Goal: Task Accomplishment & Management: Manage account settings

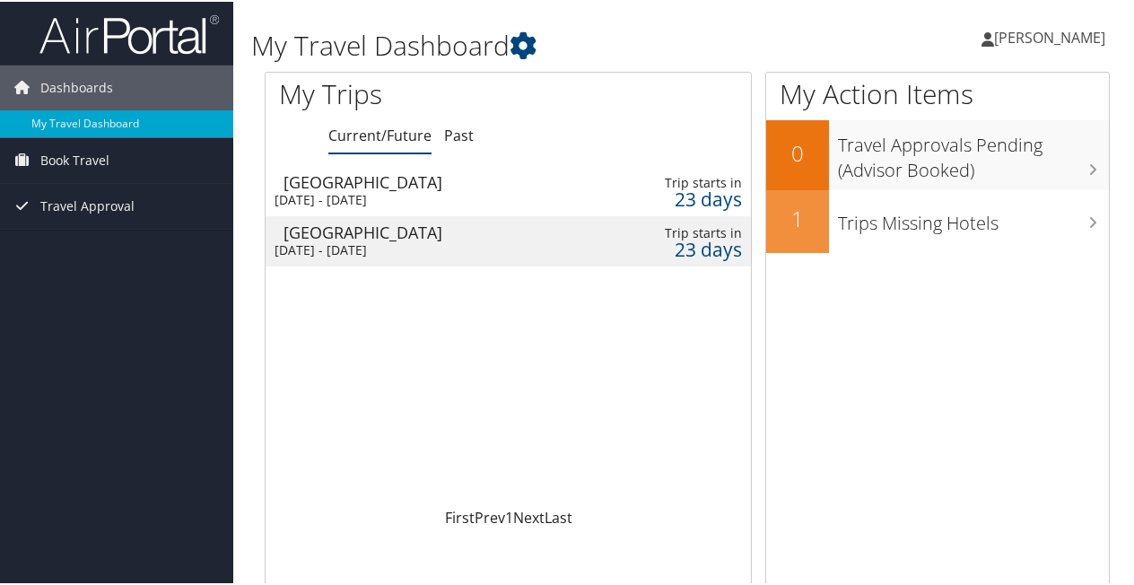
click at [569, 230] on div "Salt Lake City" at bounding box center [433, 230] width 300 height 16
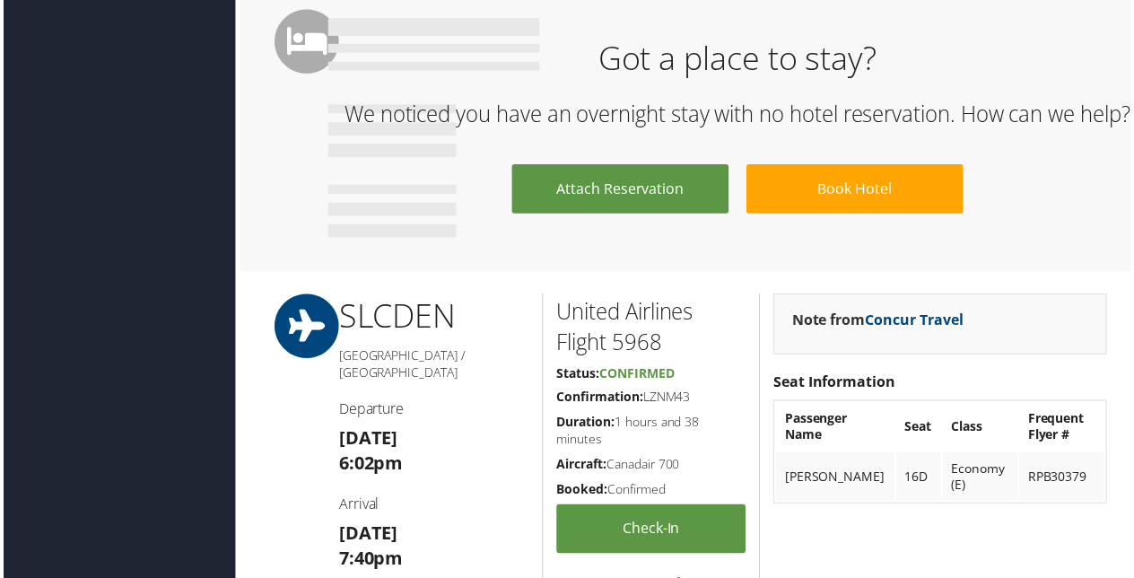
scroll to position [884, 0]
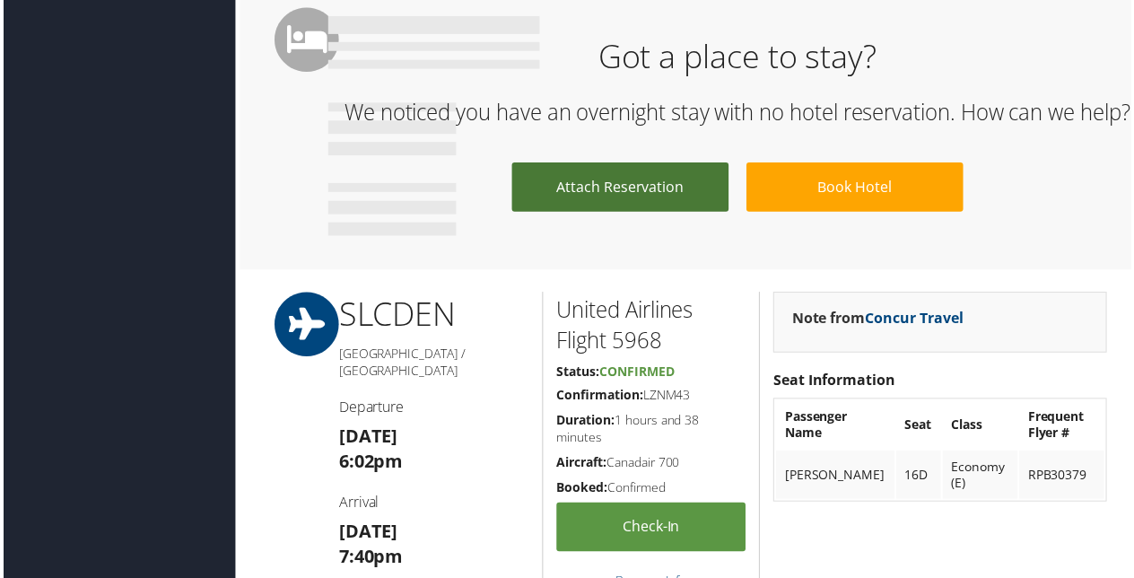
click at [620, 213] on link "Attach Reservation" at bounding box center [620, 187] width 218 height 49
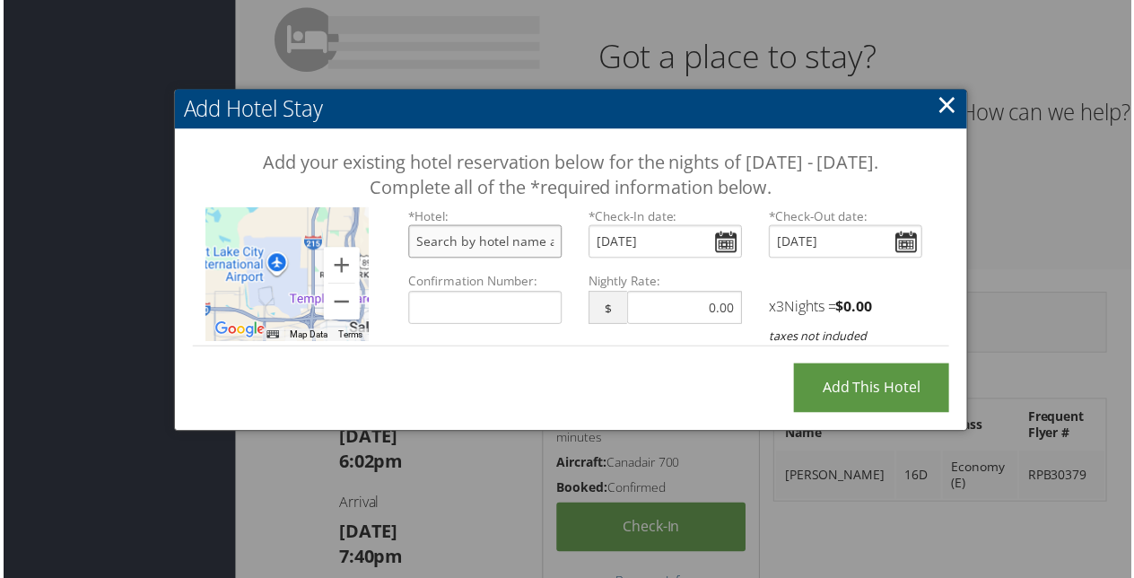
click at [547, 259] on input "text" at bounding box center [484, 242] width 154 height 33
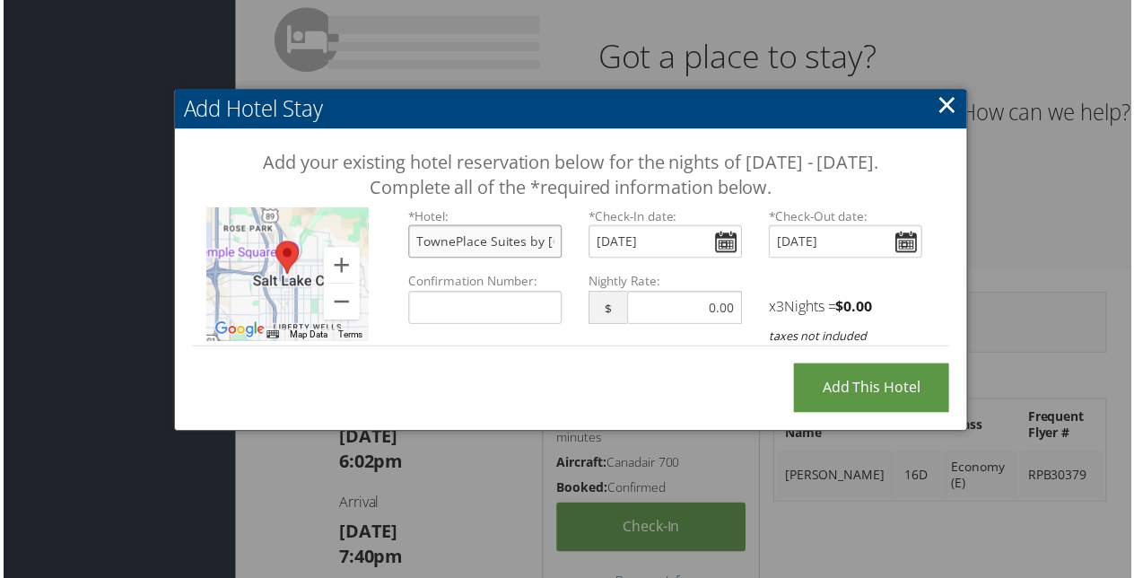
click at [502, 259] on input "TownePlace Suites by Marriott Salt Lake City Downtown, West 200 South, Salt Lak…" at bounding box center [484, 242] width 154 height 33
click at [543, 259] on input "TownePlace Suites by Marriott Salt Lake City Downtown, West 200 South, Salt Lak…" at bounding box center [484, 242] width 154 height 33
drag, startPoint x: 405, startPoint y: 268, endPoint x: 764, endPoint y: 271, distance: 358.7
click at [764, 271] on div "*Hotel: TownePlace Suites by Marriott Salt Lake City Downtown, West 200 South, …" at bounding box center [665, 240] width 543 height 65
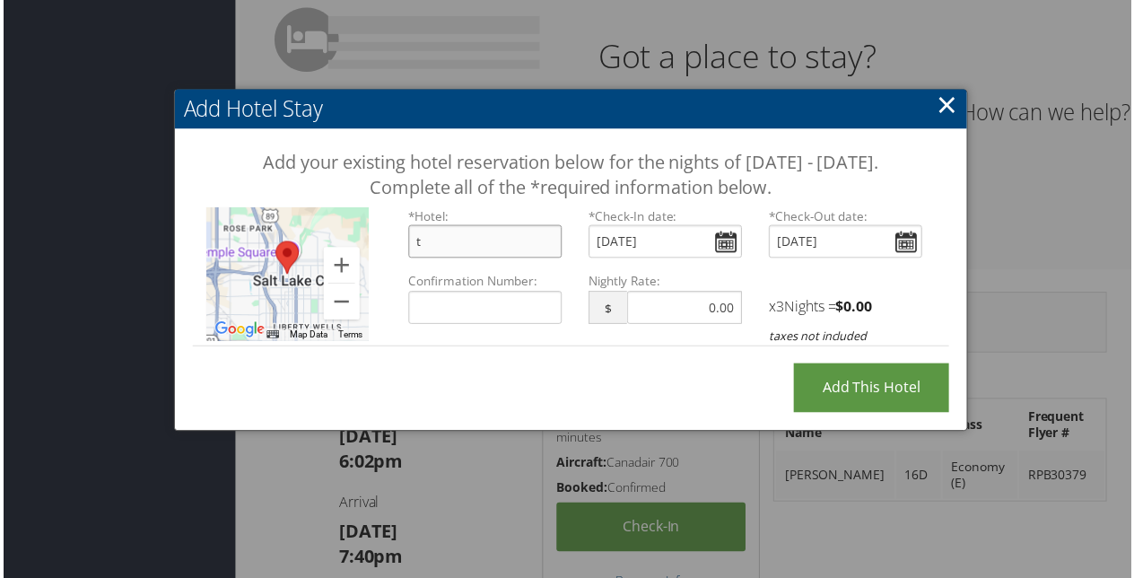
scroll to position [0, 0]
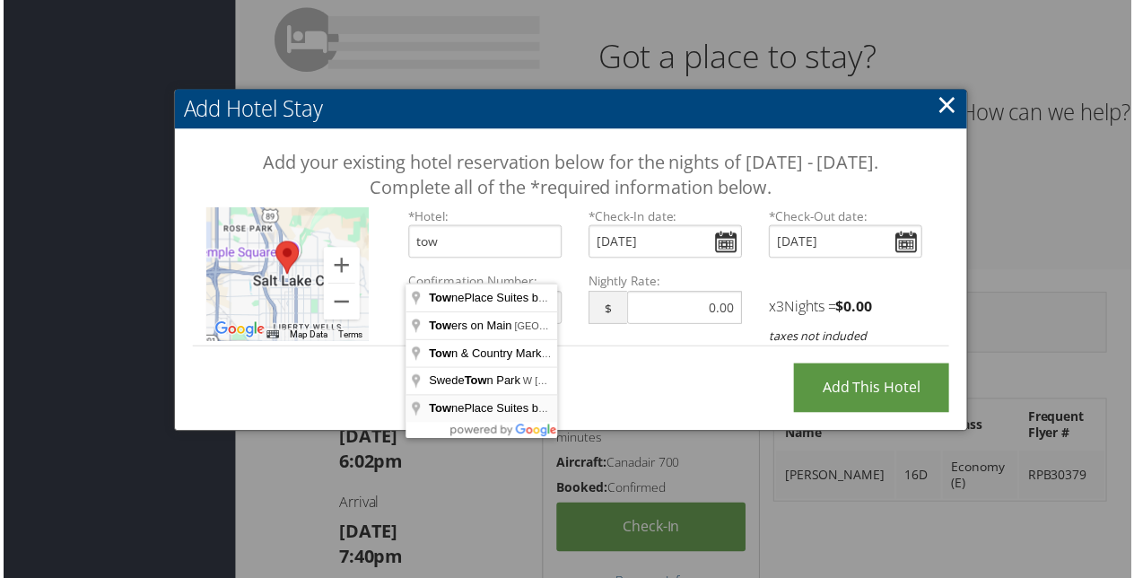
type input "TownePlace Suites by Marriott Salt Lake City-West Valley, High Market Drive, We…"
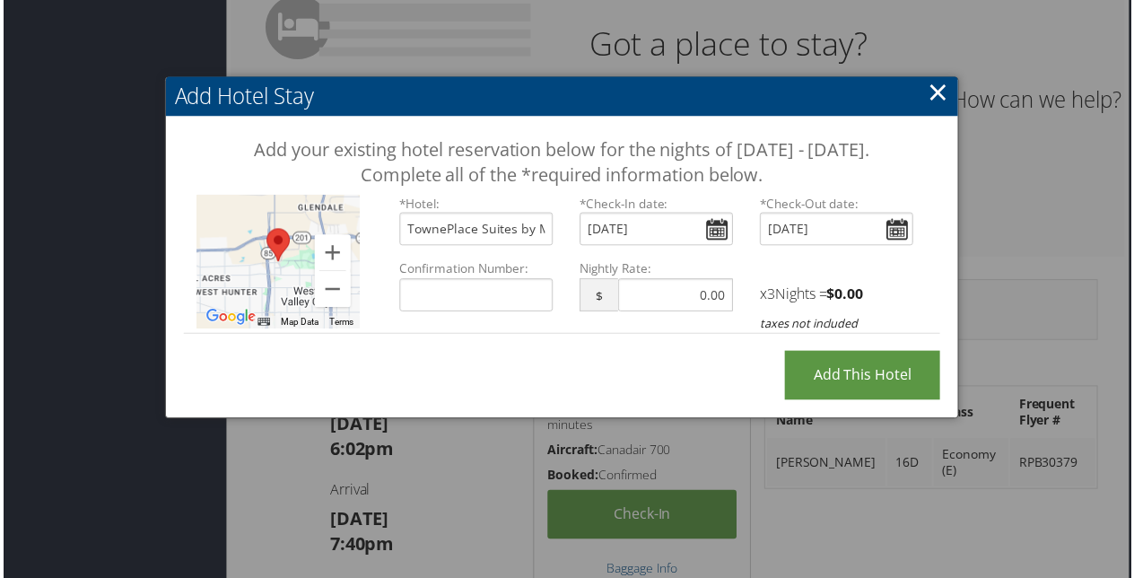
scroll to position [898, 9]
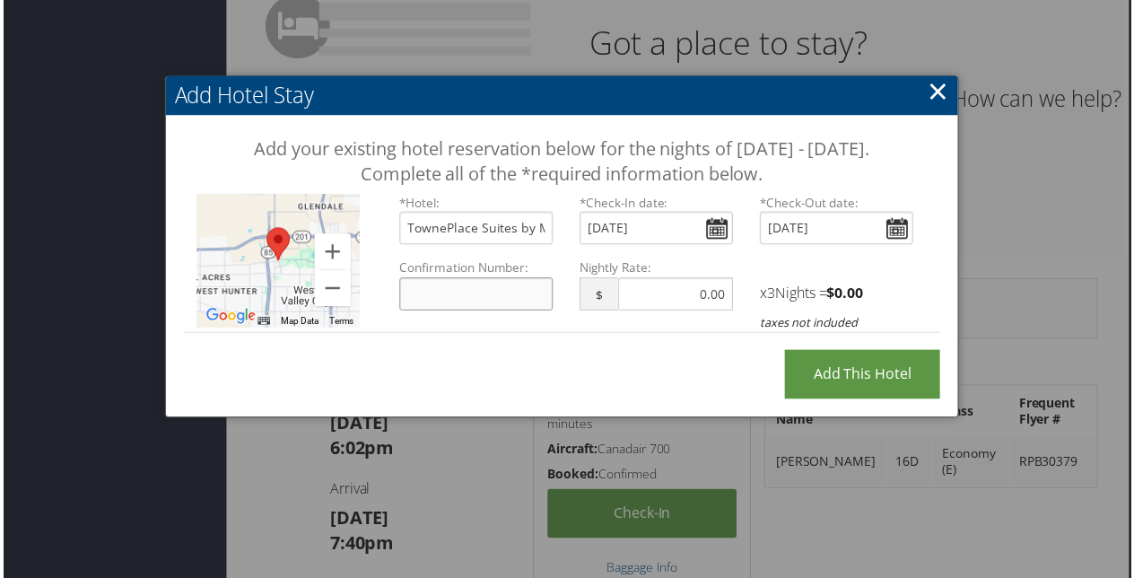
click at [520, 312] on input "Confirmation Number:" at bounding box center [475, 295] width 154 height 33
paste input "99723162"
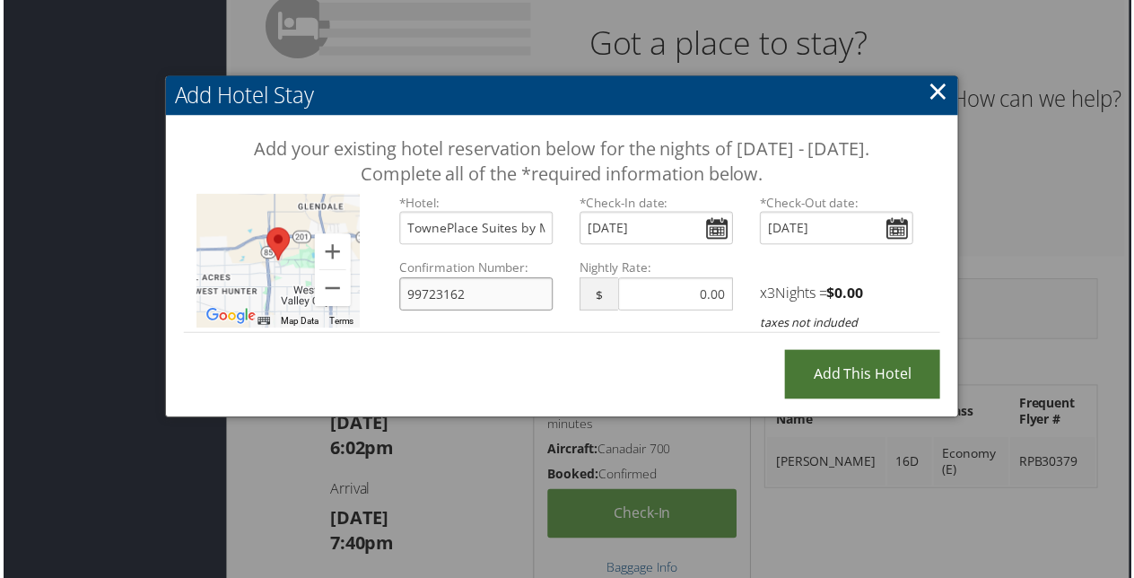
type input "99723162"
click at [844, 395] on input "Add this Hotel" at bounding box center [864, 376] width 156 height 49
type input "Processing..."
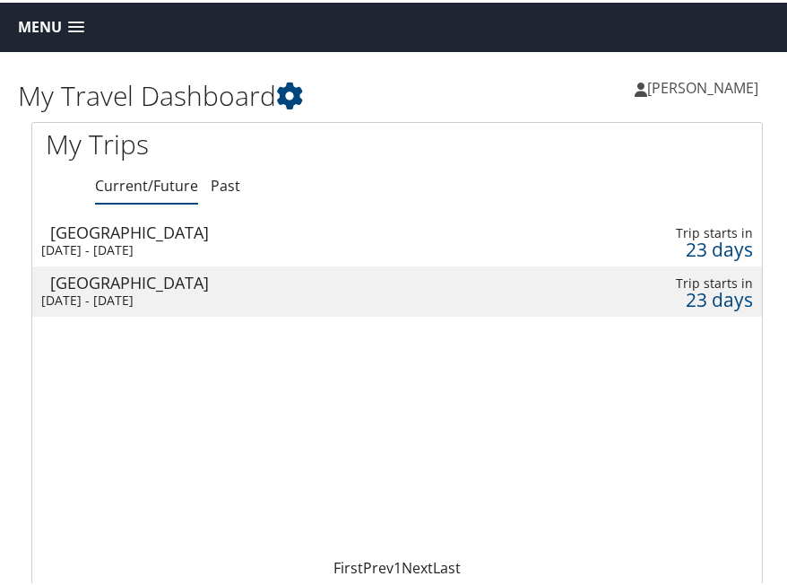
click at [256, 244] on div "Mon 3 Nov 2025 - Thu 6 Nov 2025" at bounding box center [269, 247] width 456 height 16
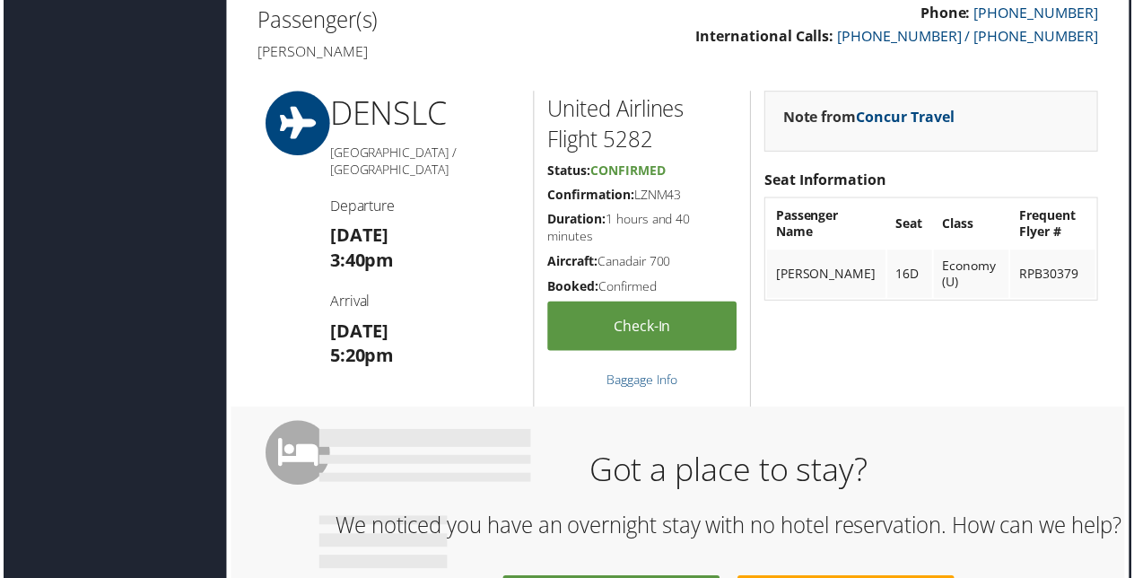
scroll to position [0, 9]
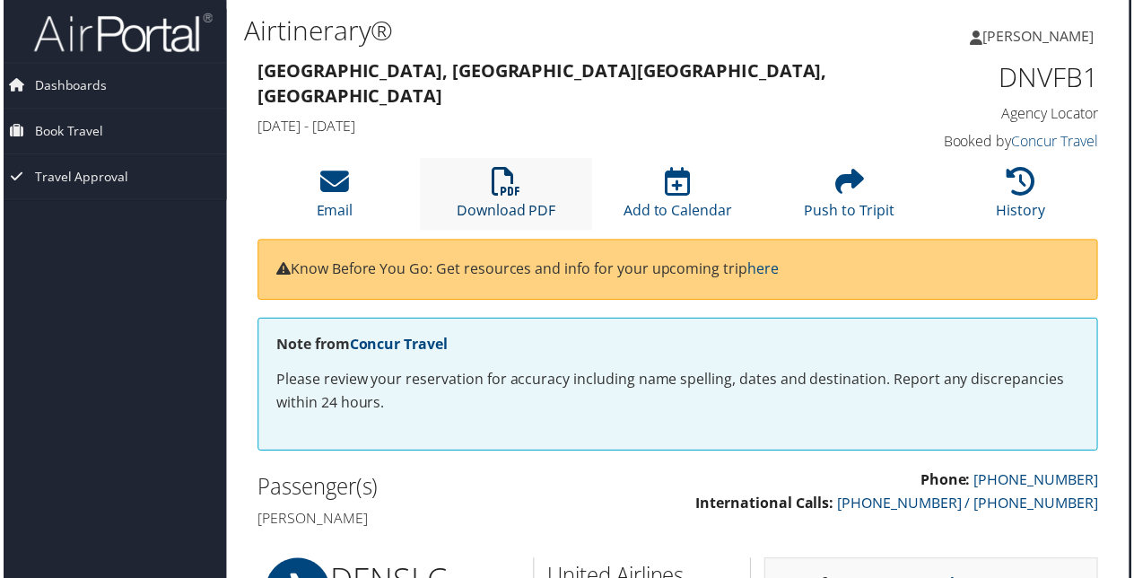
click at [493, 187] on icon at bounding box center [505, 182] width 29 height 29
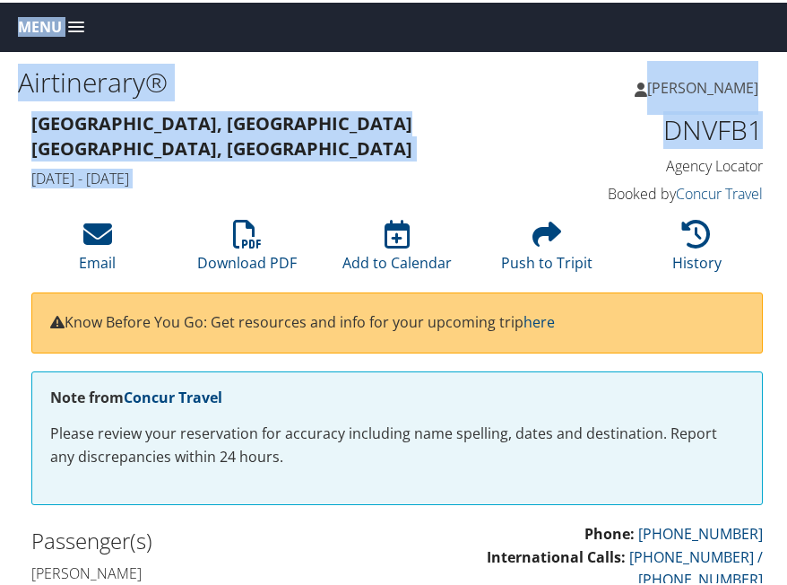
drag, startPoint x: 787, startPoint y: 48, endPoint x: 794, endPoint y: 142, distance: 93.5
click at [794, 142] on html "Menu Dashboards ► My Travel Dashboard Book Travel ► Approval Request (Beta) Boo…" at bounding box center [397, 292] width 795 height 585
drag, startPoint x: 794, startPoint y: 142, endPoint x: 551, endPoint y: 77, distance: 251.5
click at [551, 77] on div "[PERSON_NAME] [PERSON_NAME] My Settings Travel Agency Contacts View Travel Prof…" at bounding box center [595, 92] width 397 height 69
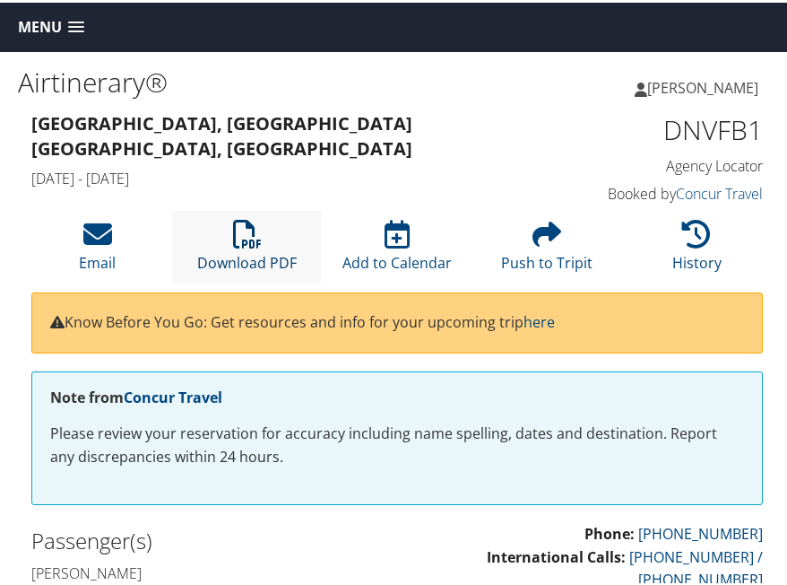
click at [236, 237] on icon at bounding box center [247, 231] width 29 height 29
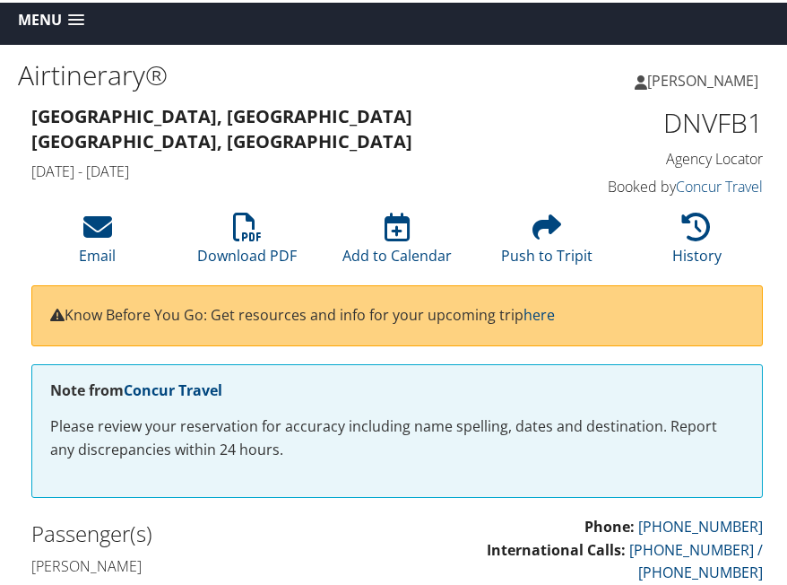
scroll to position [8, 0]
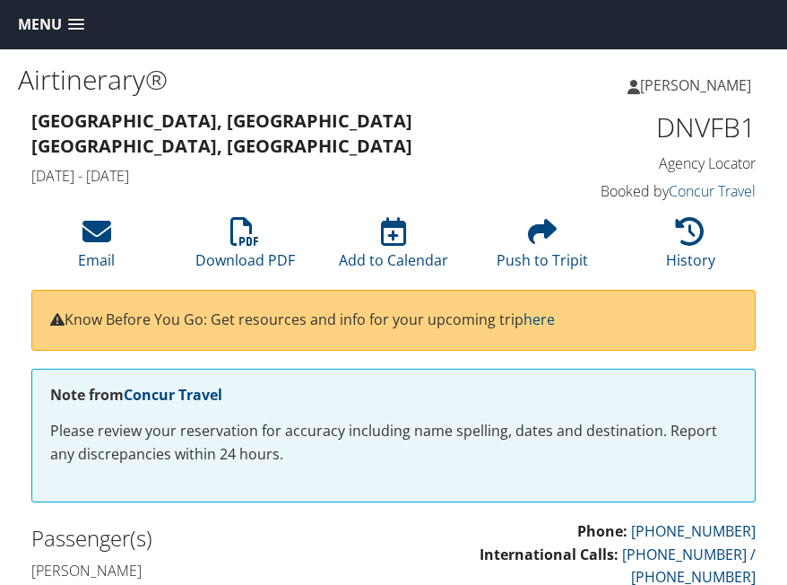
scroll to position [1108, 0]
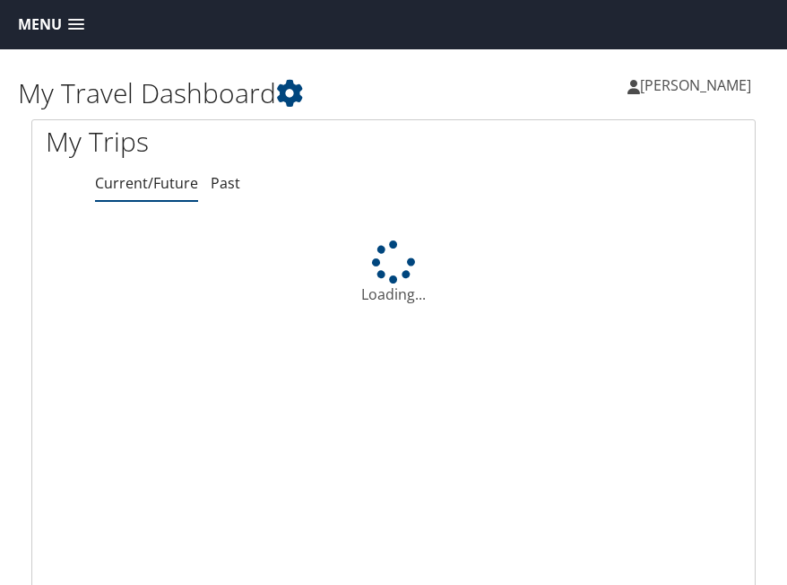
scroll to position [49, 0]
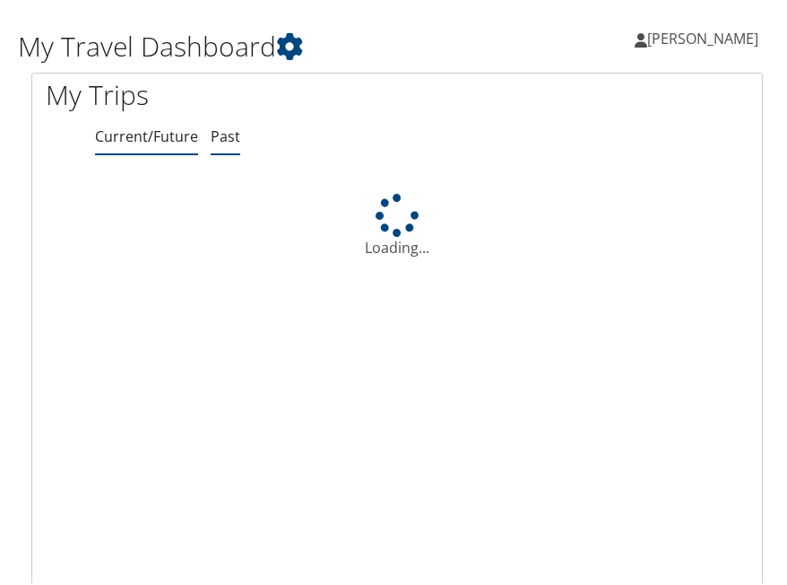
click at [215, 130] on link "Past" at bounding box center [226, 134] width 30 height 20
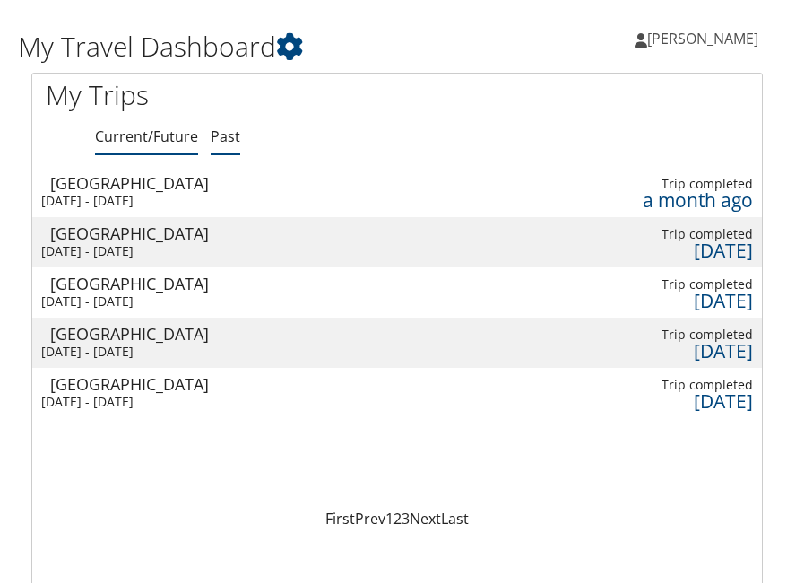
click at [170, 145] on li "Current/Future" at bounding box center [146, 134] width 103 height 32
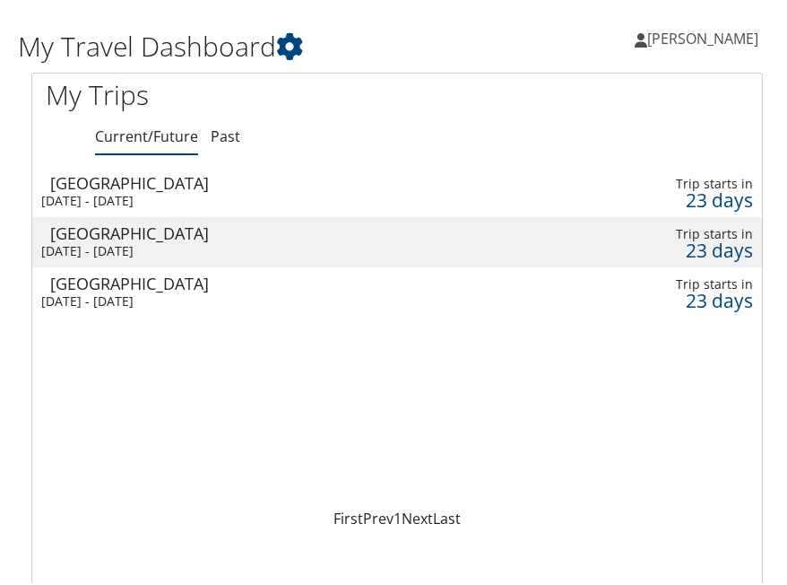
click at [223, 178] on div "Salt Lake City" at bounding box center [241, 180] width 383 height 16
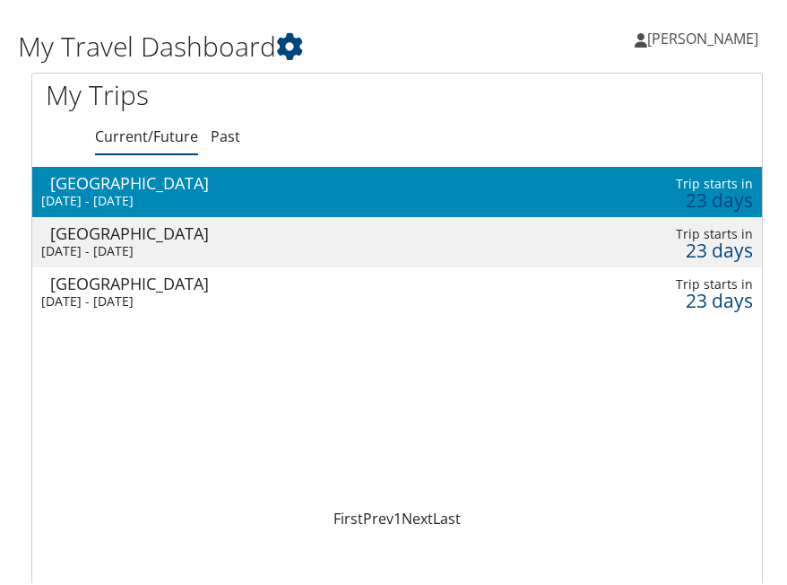
click at [223, 178] on div "Salt Lake City" at bounding box center [241, 180] width 383 height 16
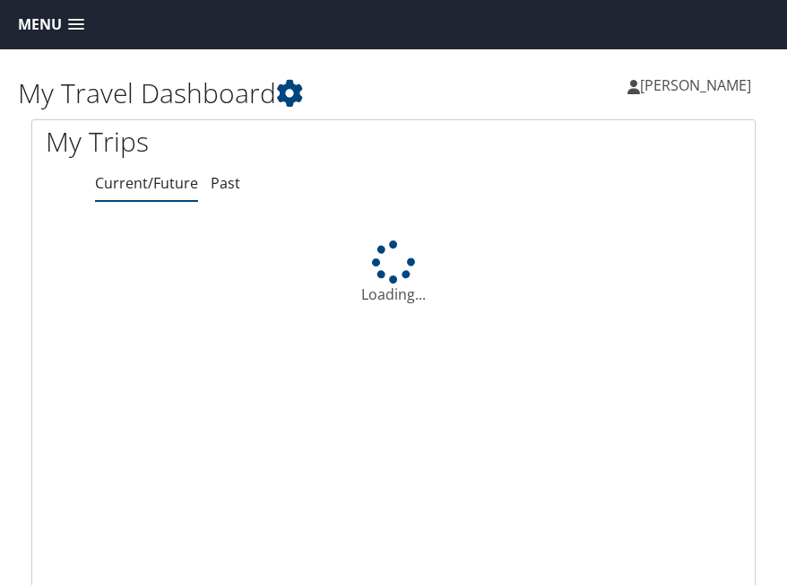
scroll to position [49, 0]
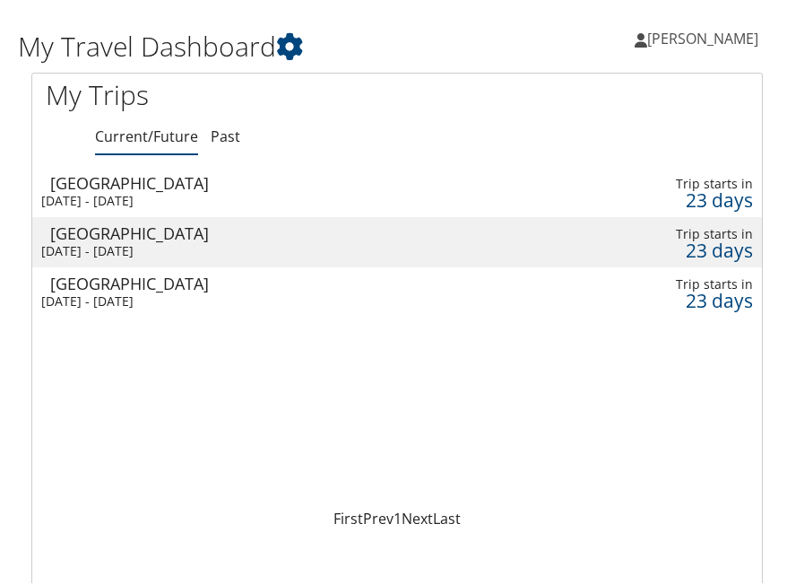
click at [258, 227] on div "[GEOGRAPHIC_DATA]" at bounding box center [278, 230] width 456 height 16
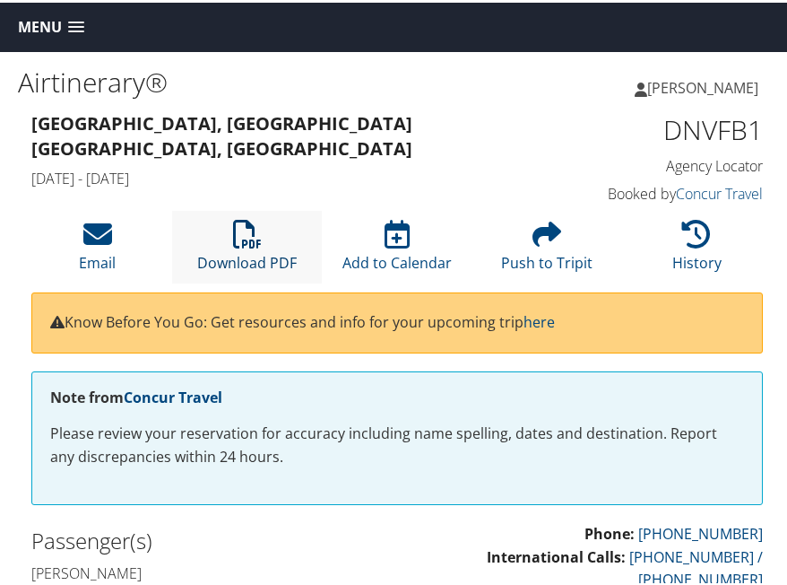
click at [241, 233] on icon at bounding box center [247, 231] width 29 height 29
click at [211, 537] on h2 "Passenger(s)" at bounding box center [207, 538] width 352 height 30
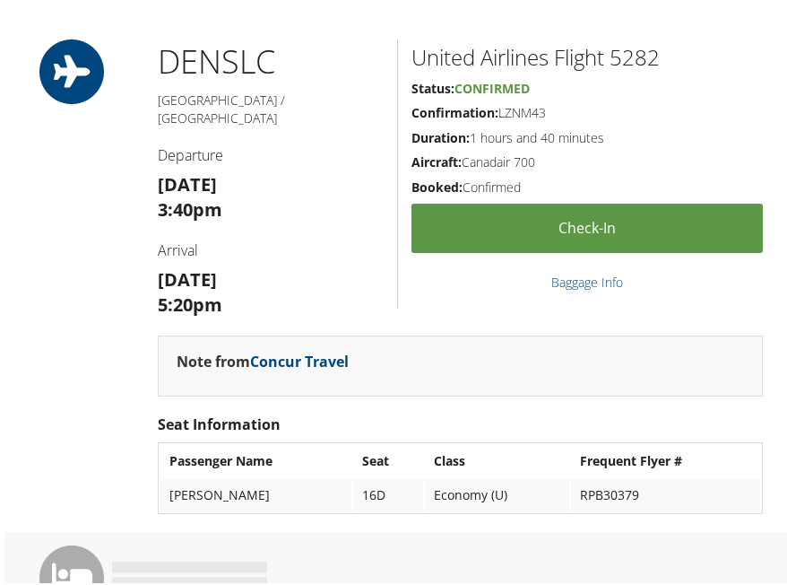
scroll to position [592, 0]
